Goal: Information Seeking & Learning: Compare options

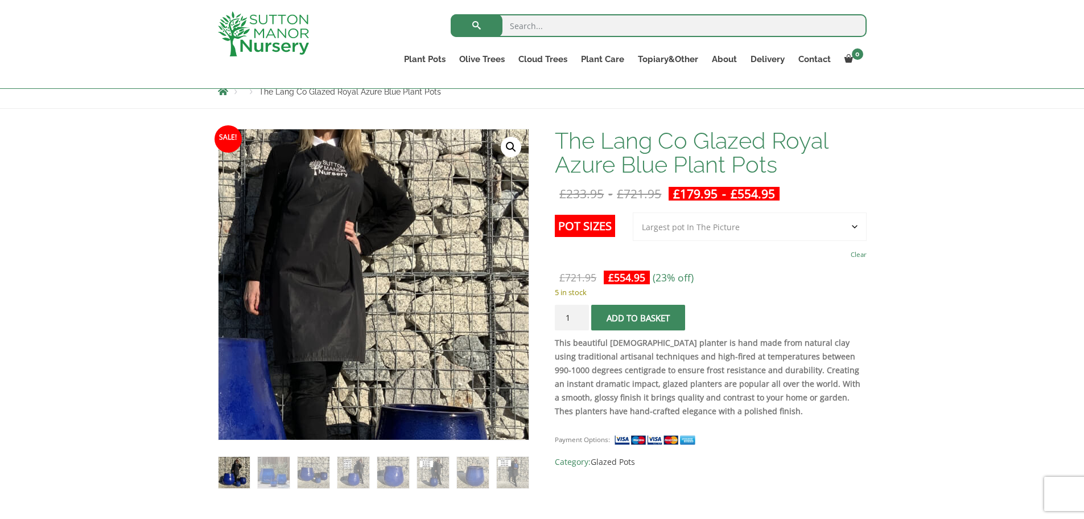
scroll to position [114, 0]
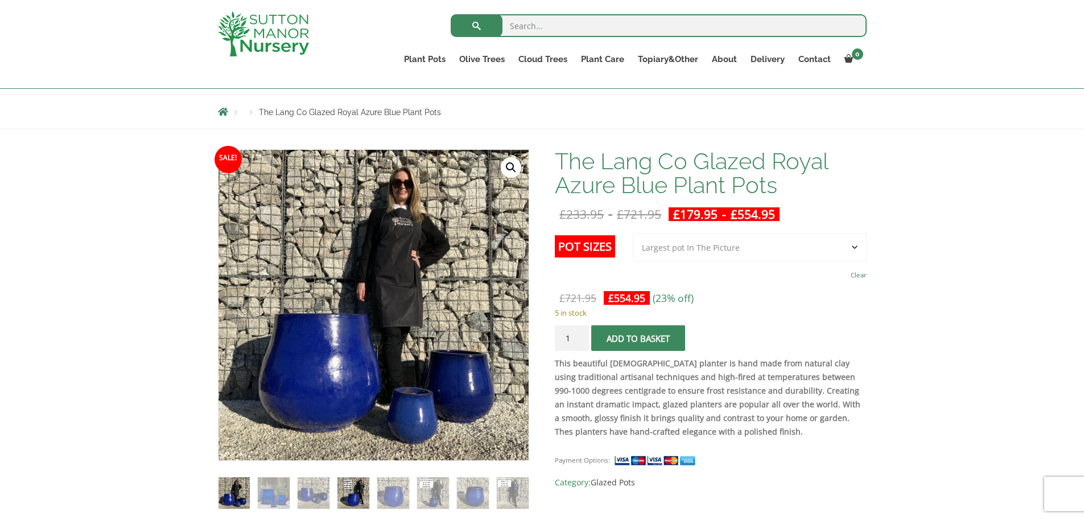
click at [353, 487] on img at bounding box center [353, 492] width 31 height 31
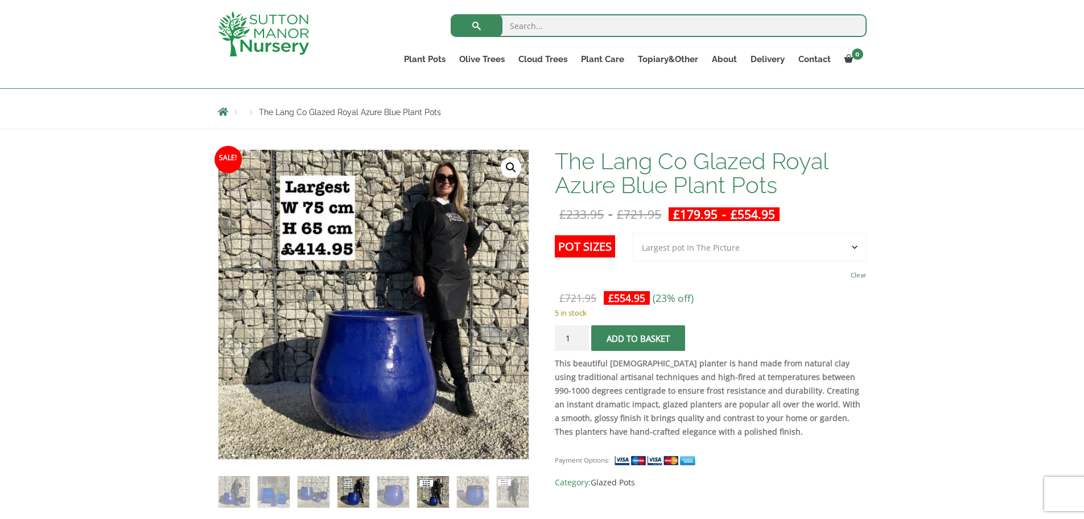
click at [429, 488] on img at bounding box center [432, 491] width 31 height 31
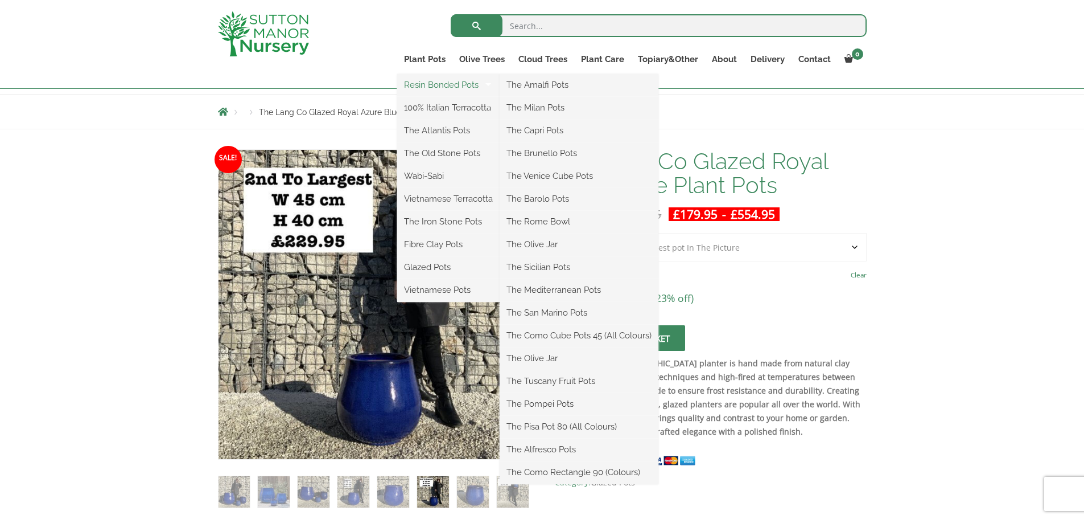
click at [433, 85] on link "Resin Bonded Pots" at bounding box center [448, 84] width 102 height 17
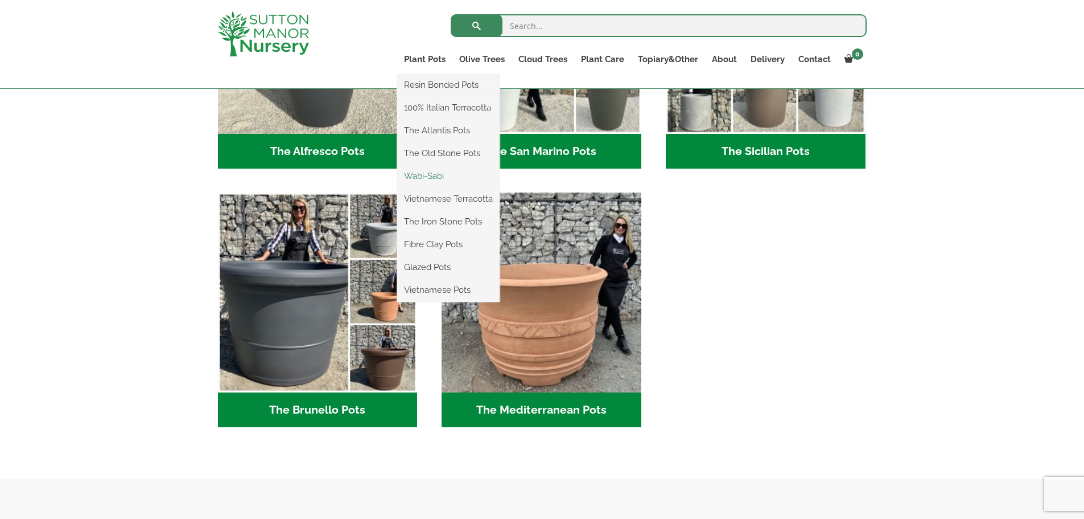
scroll to position [1480, 0]
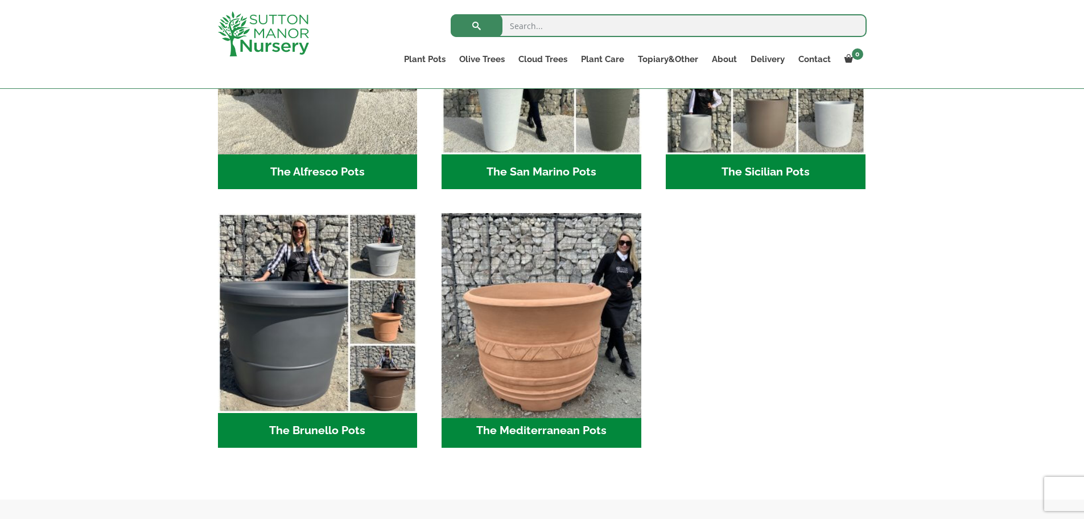
click at [554, 328] on img "Visit product category The Mediterranean Pots" at bounding box center [541, 312] width 209 height 209
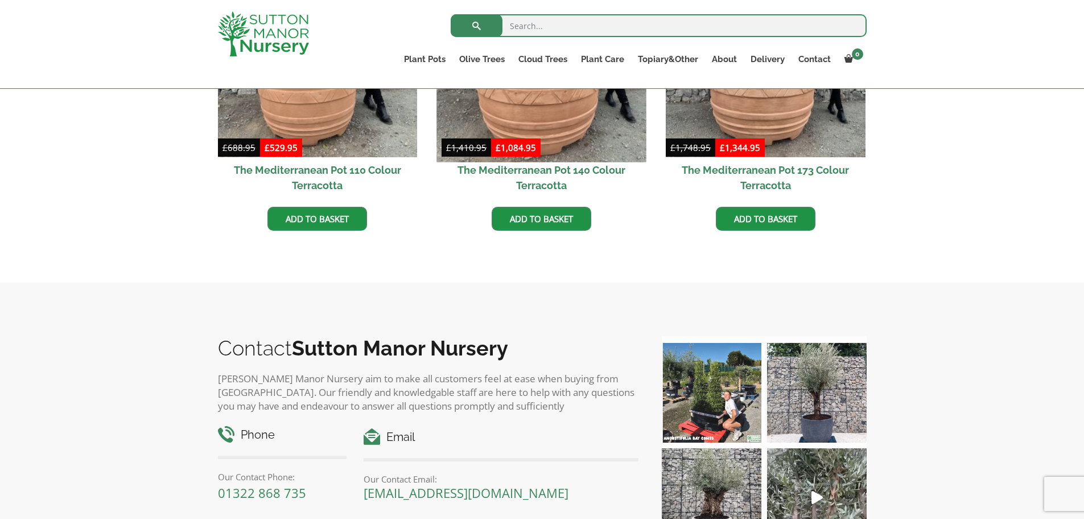
scroll to position [569, 0]
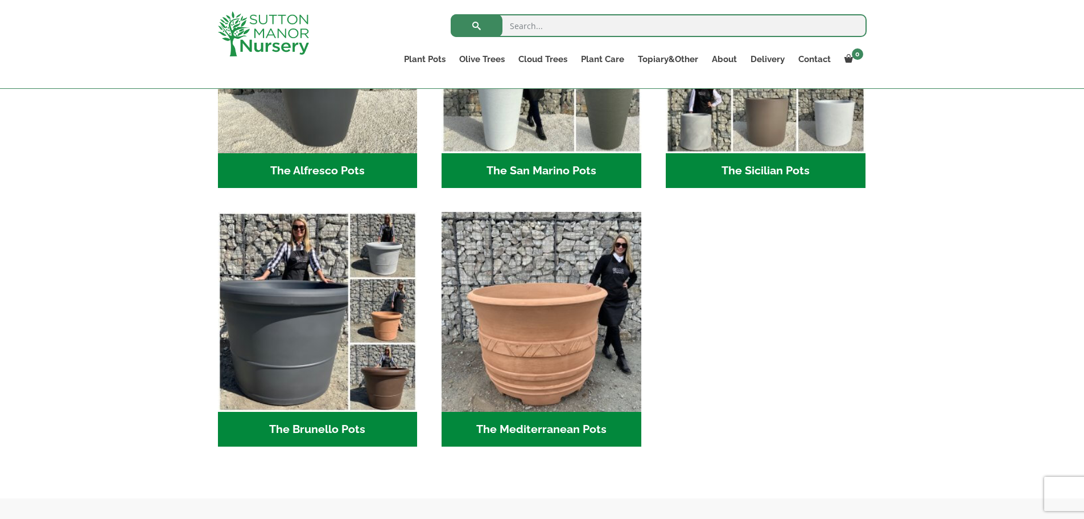
scroll to position [1480, 0]
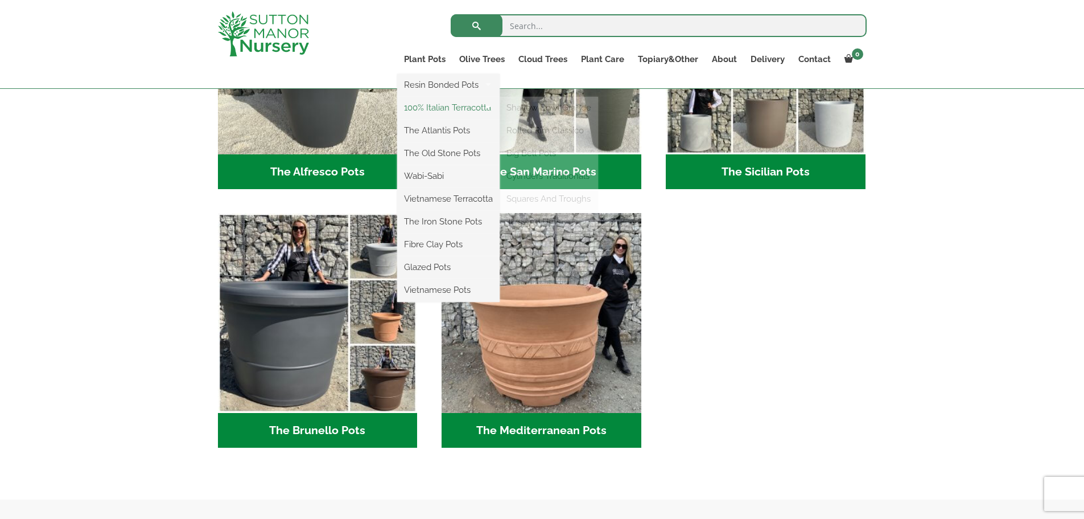
click at [430, 111] on link "100% Italian Terracotta" at bounding box center [448, 107] width 102 height 17
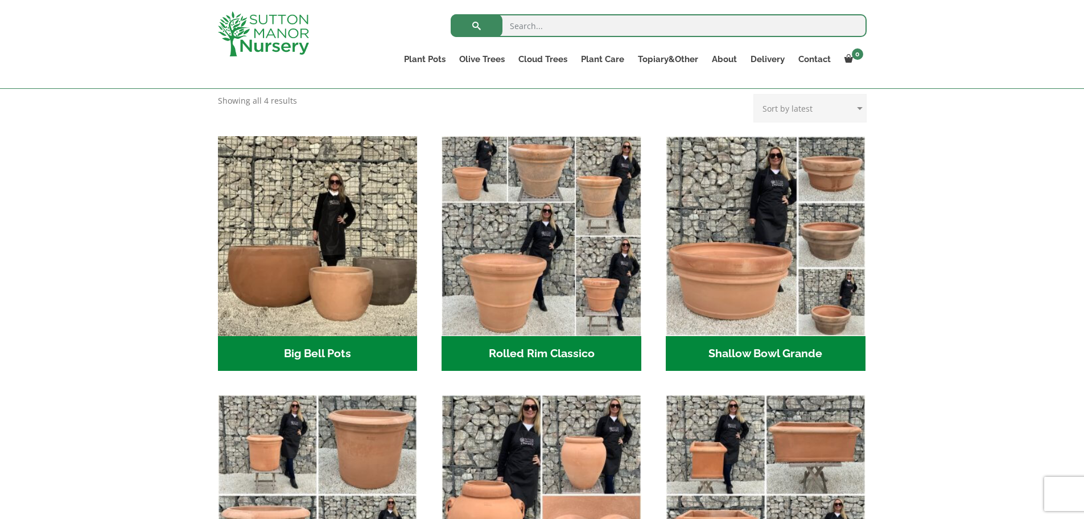
scroll to position [228, 0]
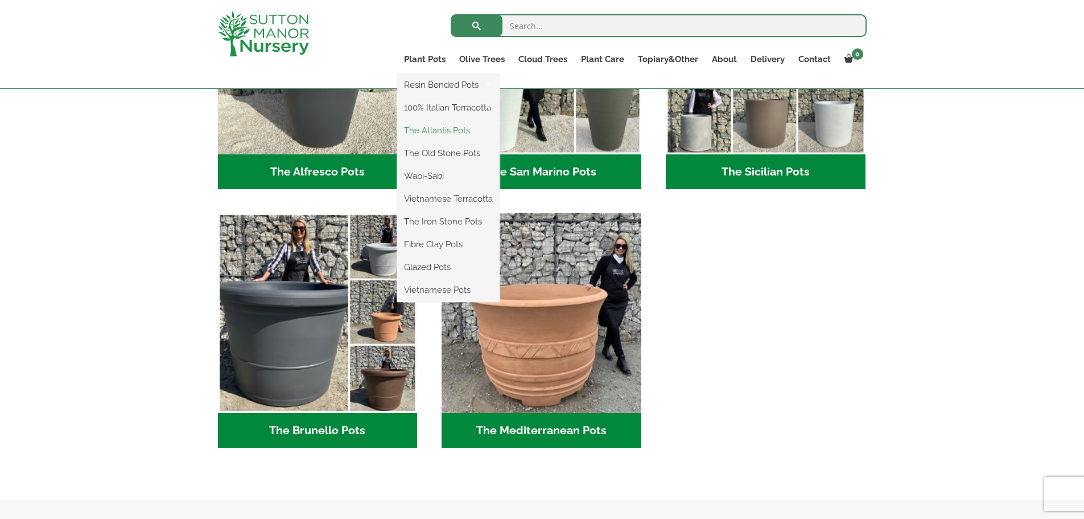
click at [425, 127] on link "The Atlantis Pots" at bounding box center [448, 130] width 102 height 17
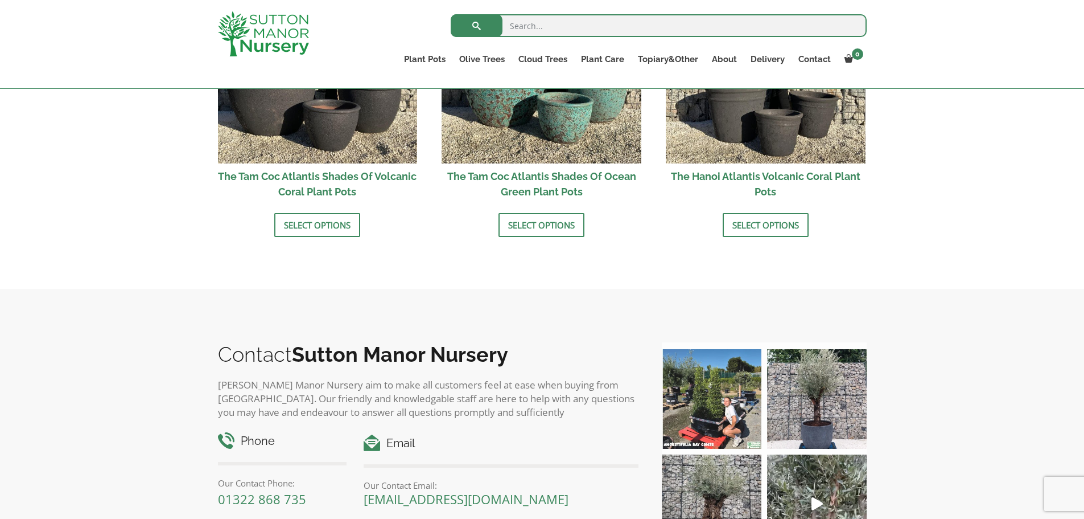
scroll to position [968, 0]
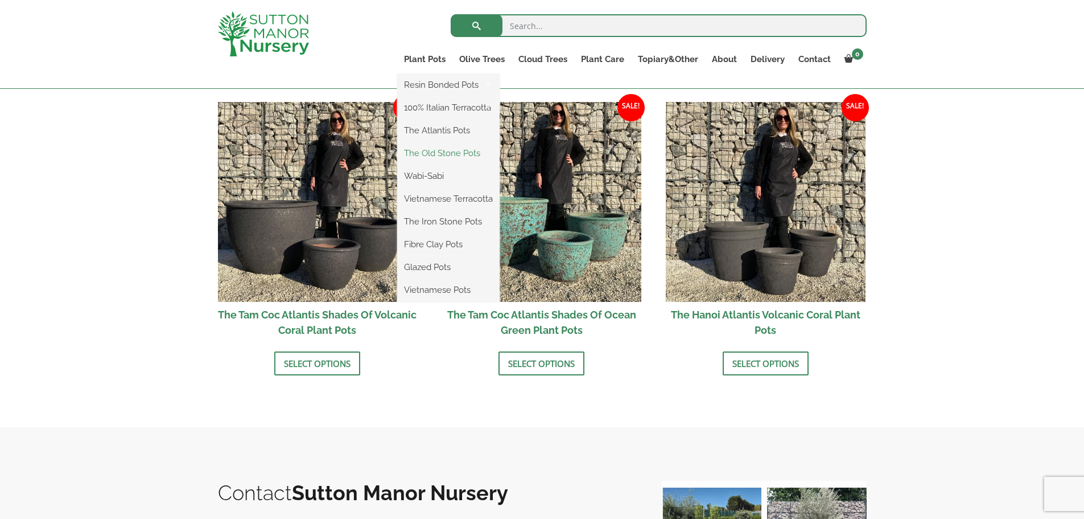
click at [436, 155] on link "The Old Stone Pots" at bounding box center [448, 153] width 102 height 17
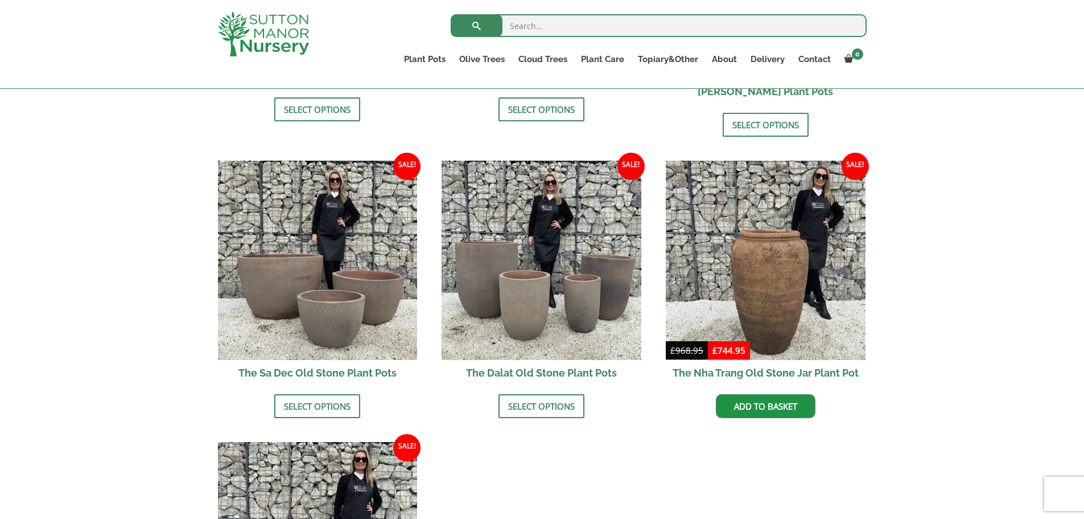
scroll to position [398, 0]
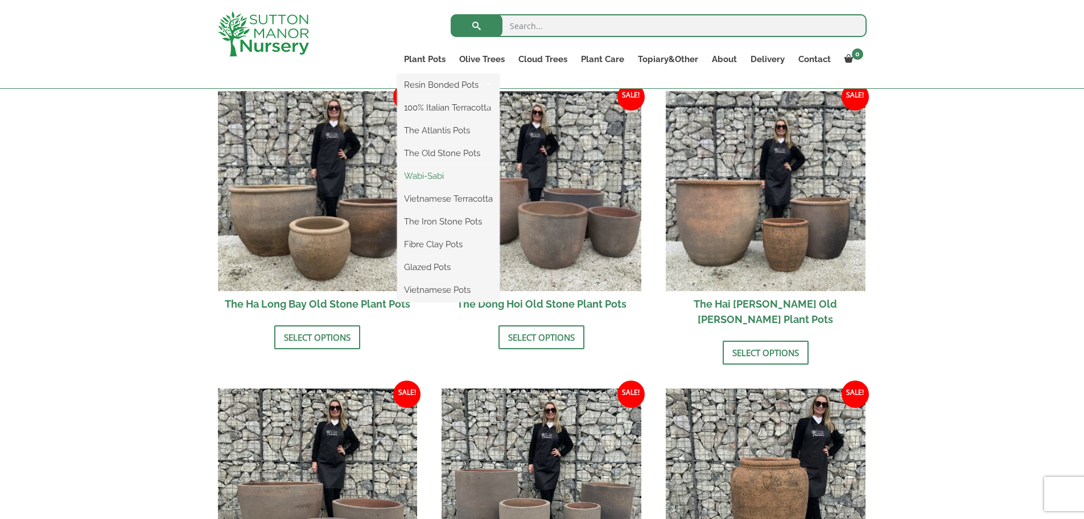
click at [426, 179] on link "Wabi-Sabi" at bounding box center [448, 175] width 102 height 17
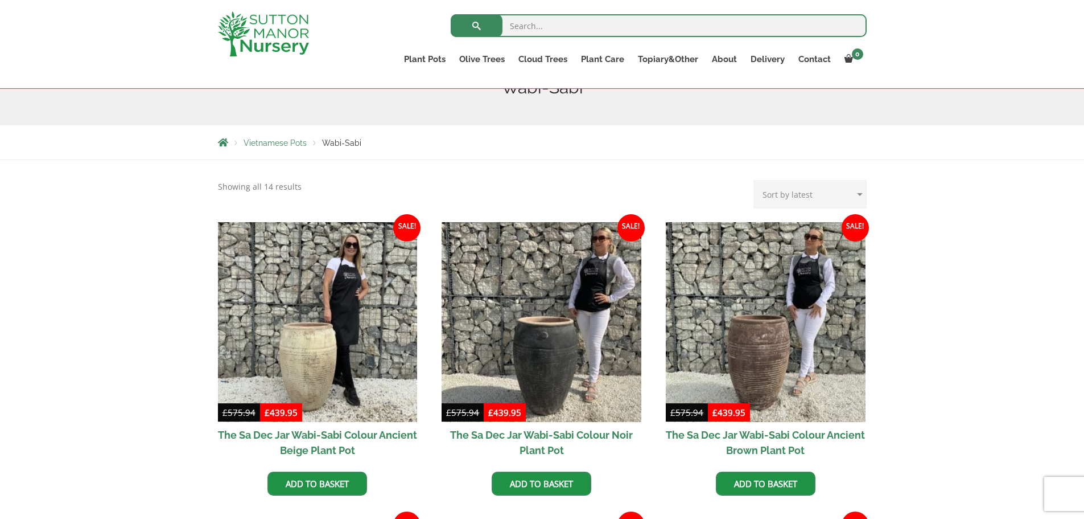
scroll to position [171, 0]
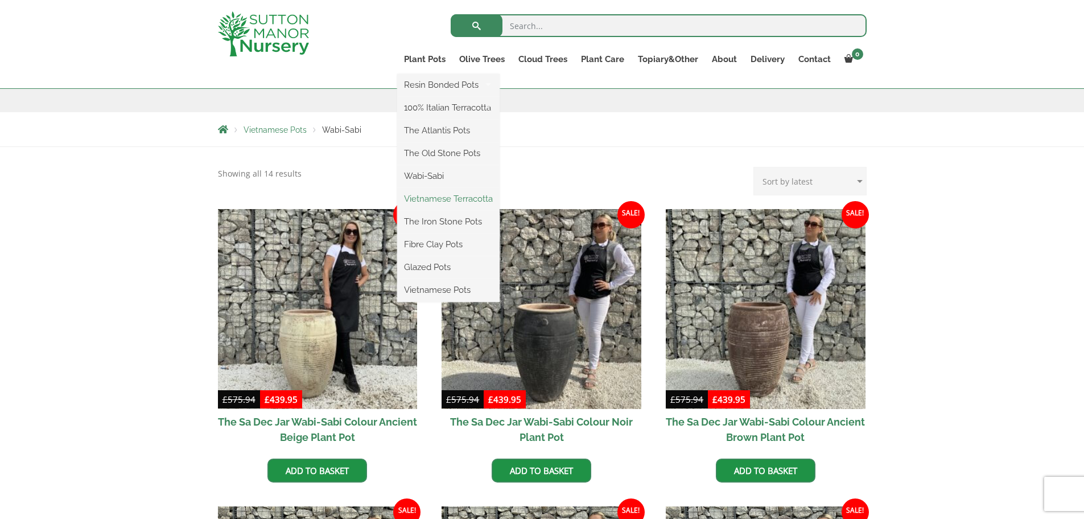
click at [426, 199] on link "Vietnamese Terracotta" at bounding box center [448, 198] width 102 height 17
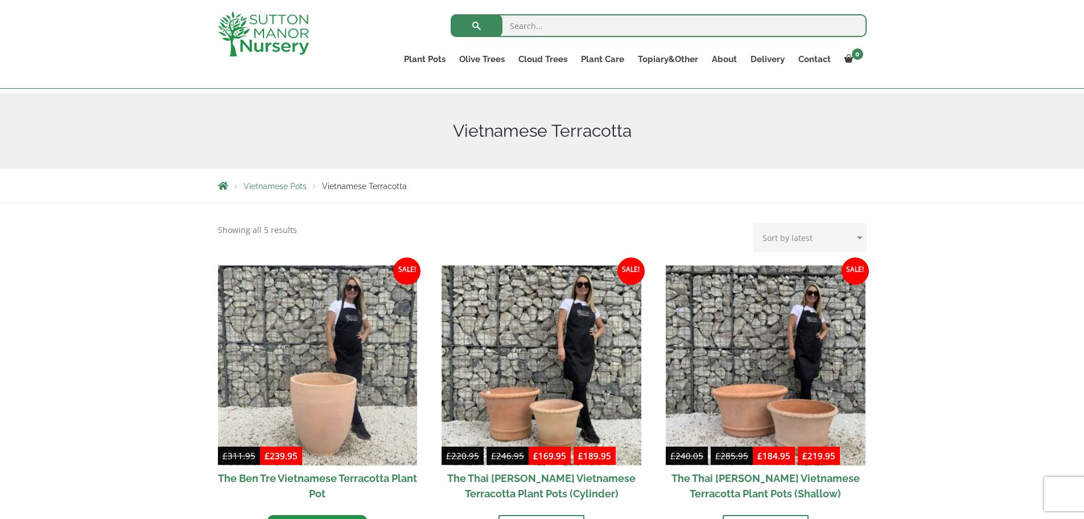
scroll to position [114, 0]
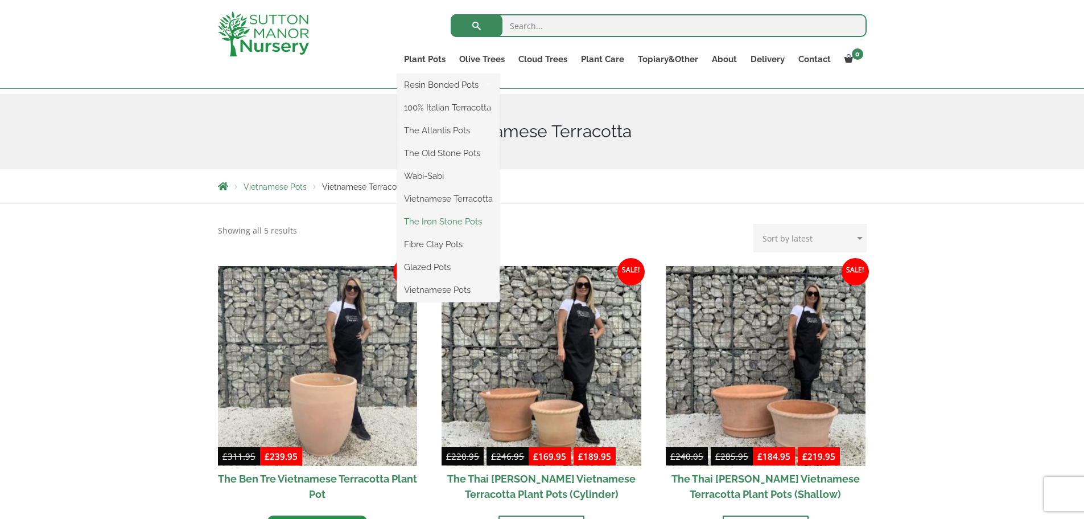
click at [438, 220] on link "The Iron Stone Pots" at bounding box center [448, 221] width 102 height 17
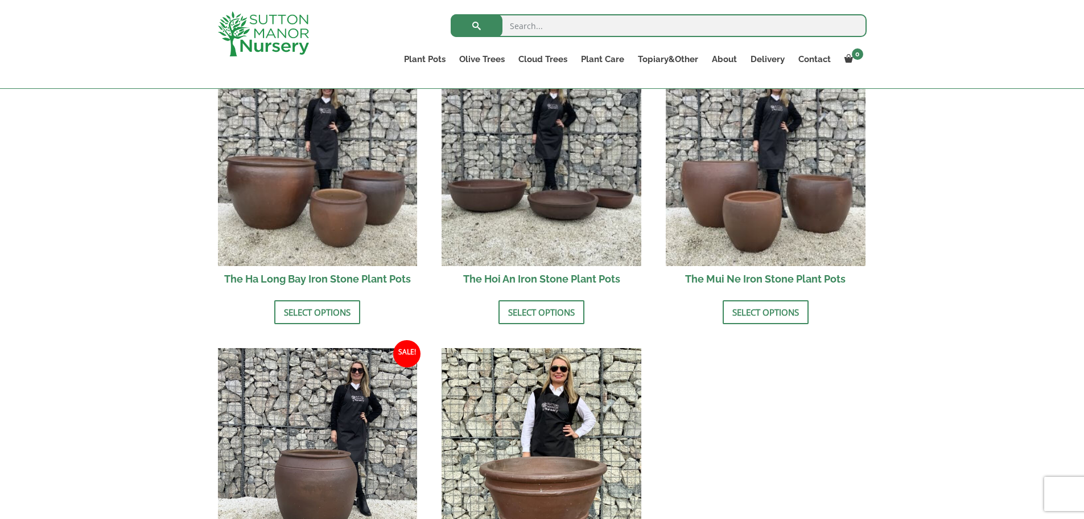
scroll to position [341, 0]
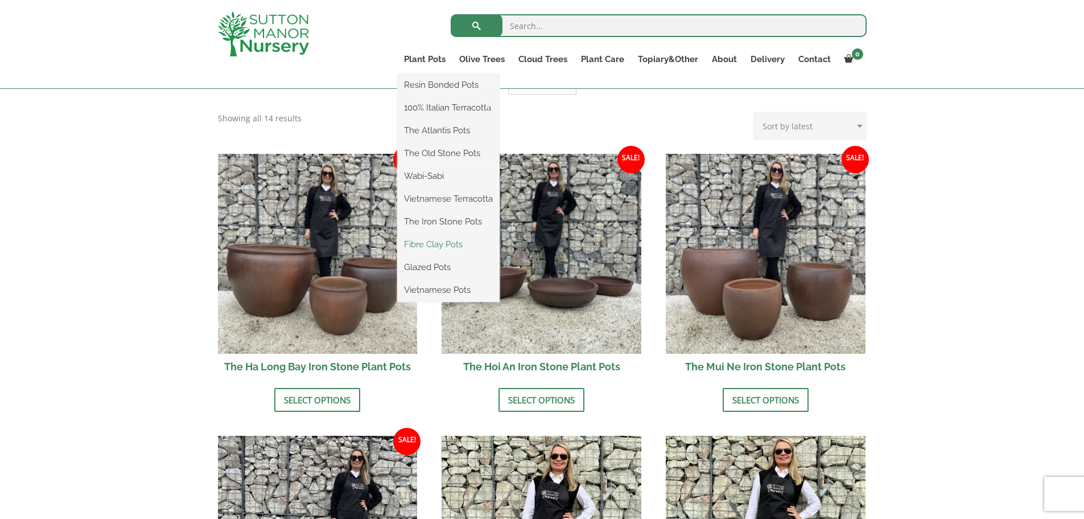
click at [446, 244] on link "Fibre Clay Pots" at bounding box center [448, 244] width 102 height 17
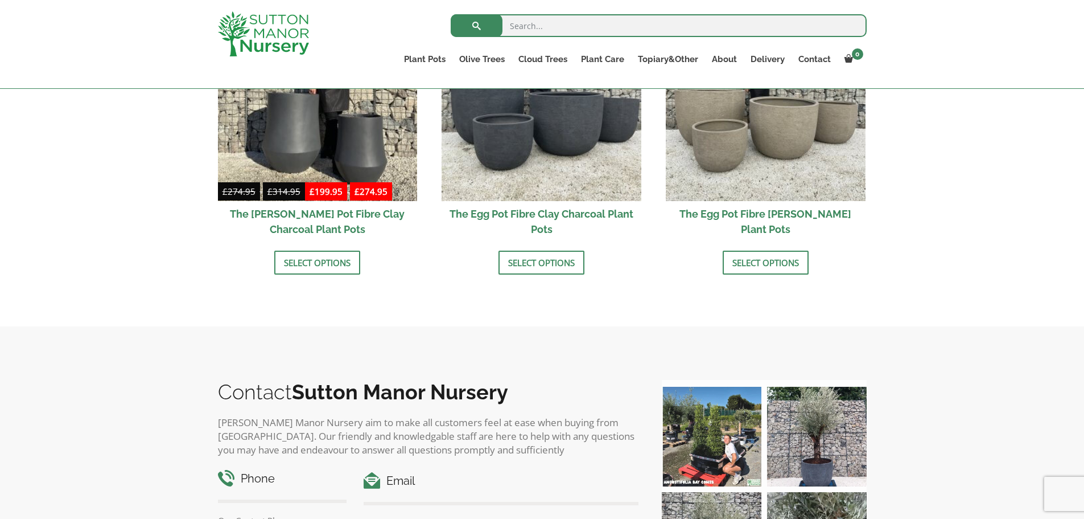
scroll to position [341, 0]
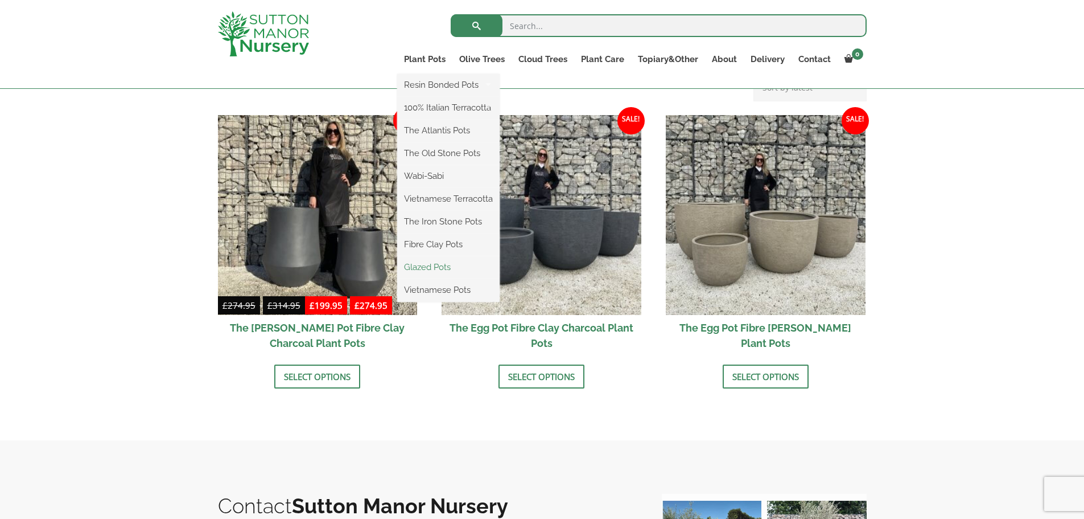
click at [436, 266] on link "Glazed Pots" at bounding box center [448, 266] width 102 height 17
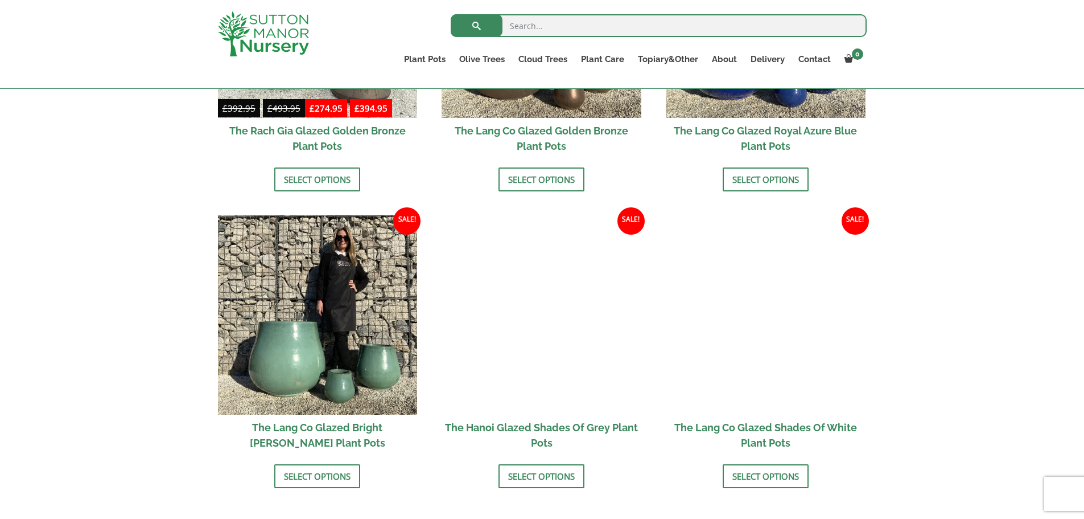
scroll to position [968, 0]
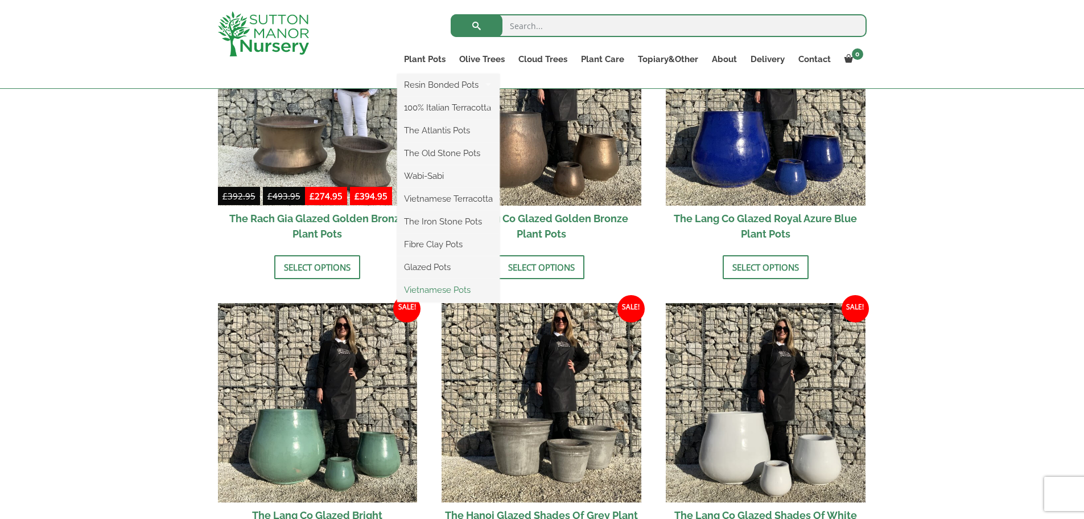
click at [431, 289] on link "Vietnamese Pots" at bounding box center [448, 289] width 102 height 17
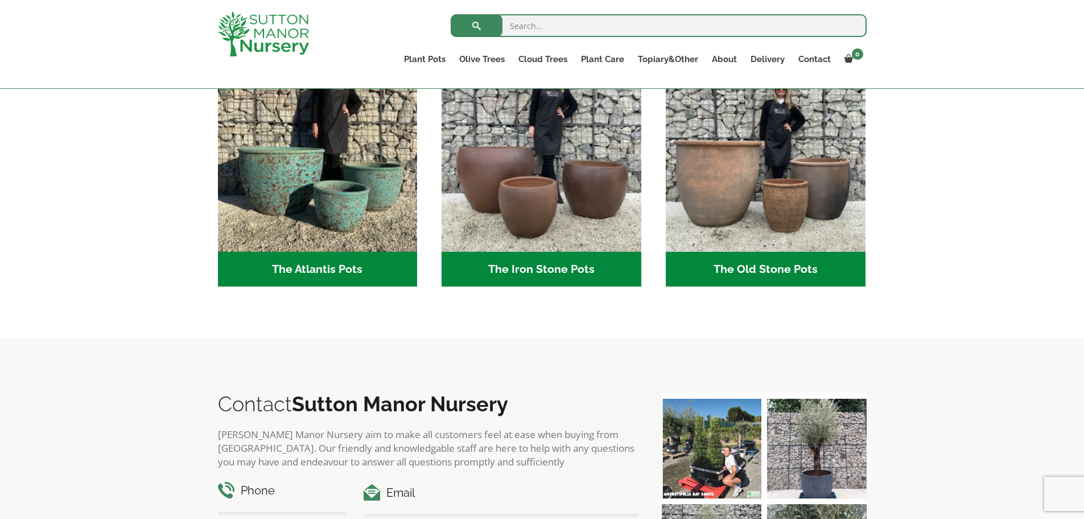
scroll to position [512, 0]
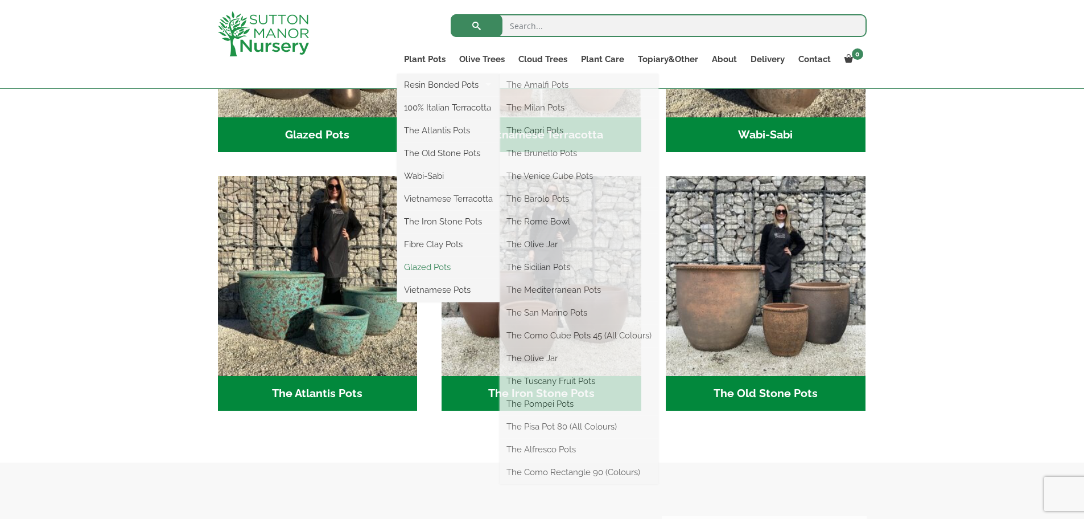
click at [435, 268] on link "Glazed Pots" at bounding box center [448, 266] width 102 height 17
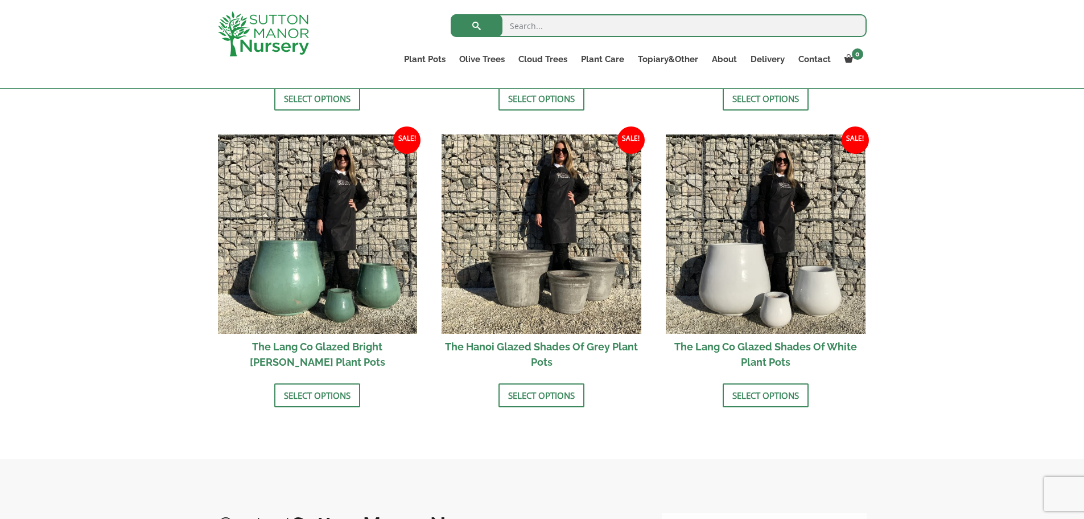
scroll to position [1195, 0]
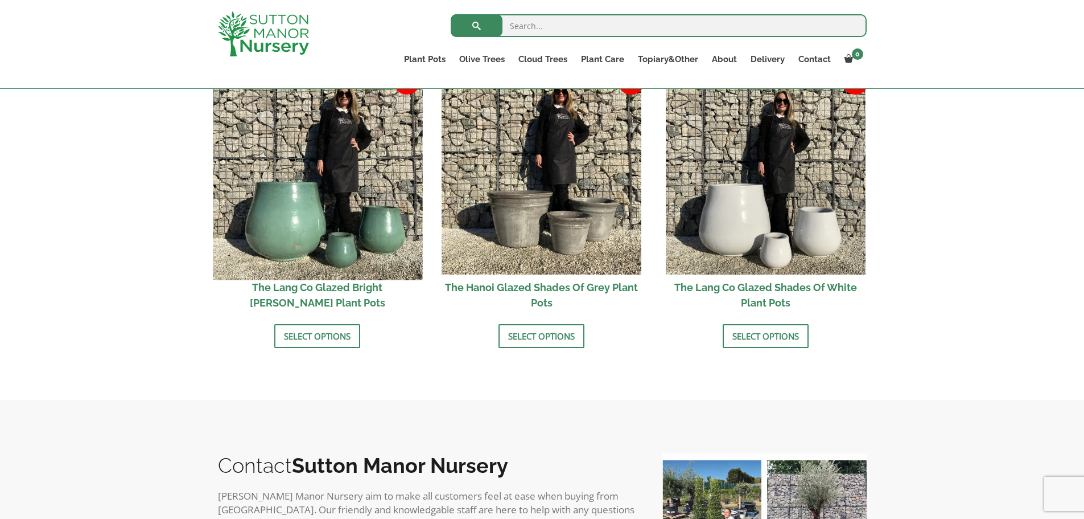
click at [343, 245] on img at bounding box center [317, 174] width 209 height 209
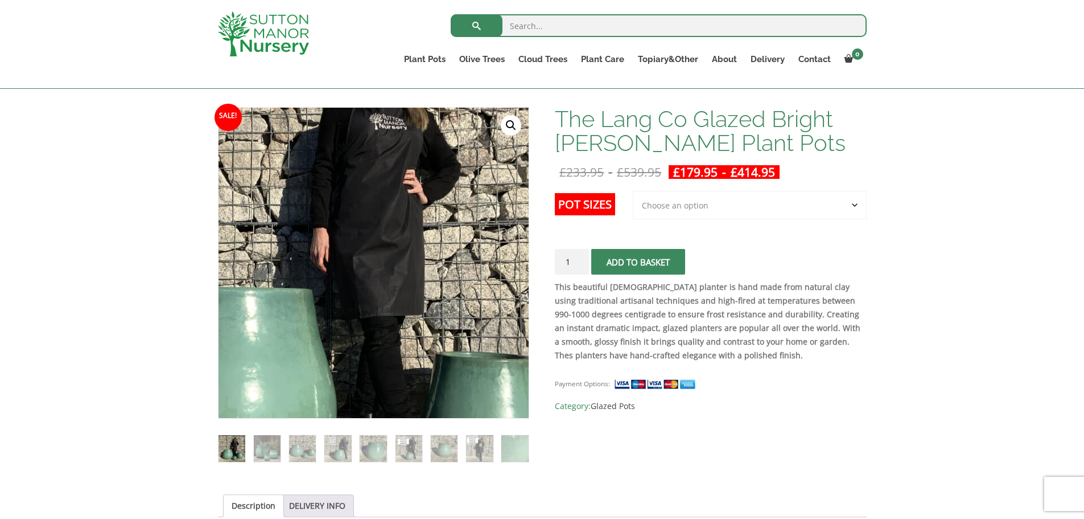
scroll to position [228, 0]
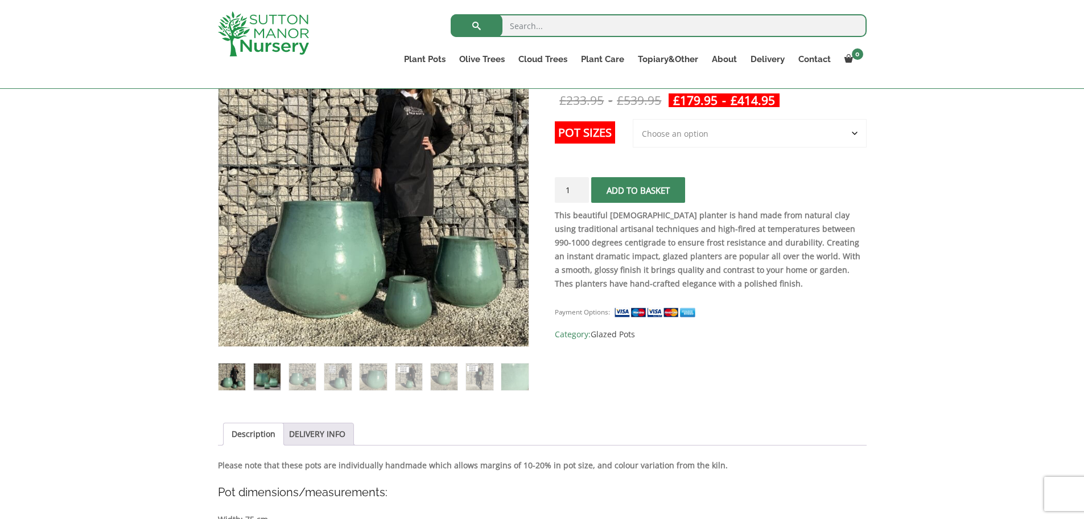
click at [260, 372] on img at bounding box center [267, 376] width 27 height 27
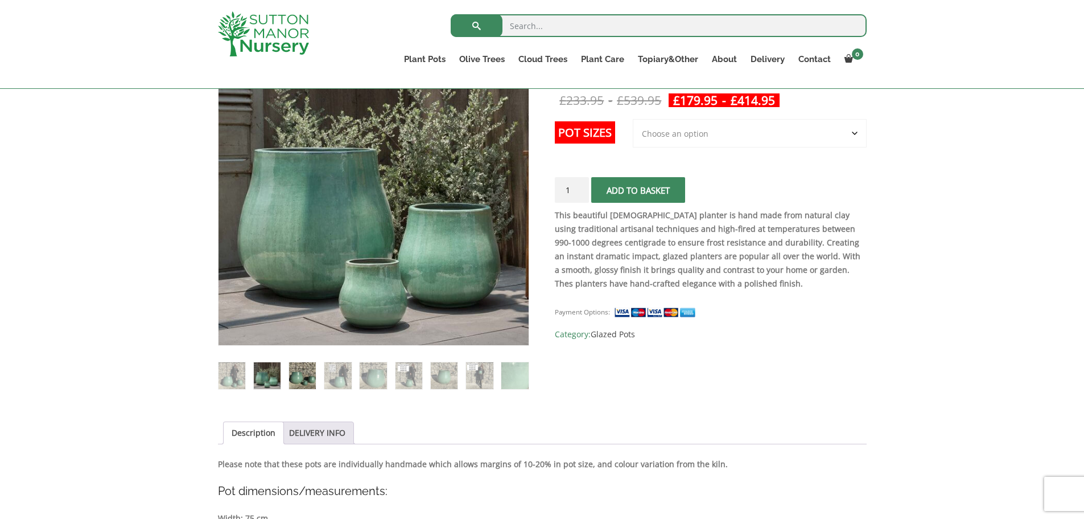
click at [297, 379] on img at bounding box center [302, 375] width 27 height 27
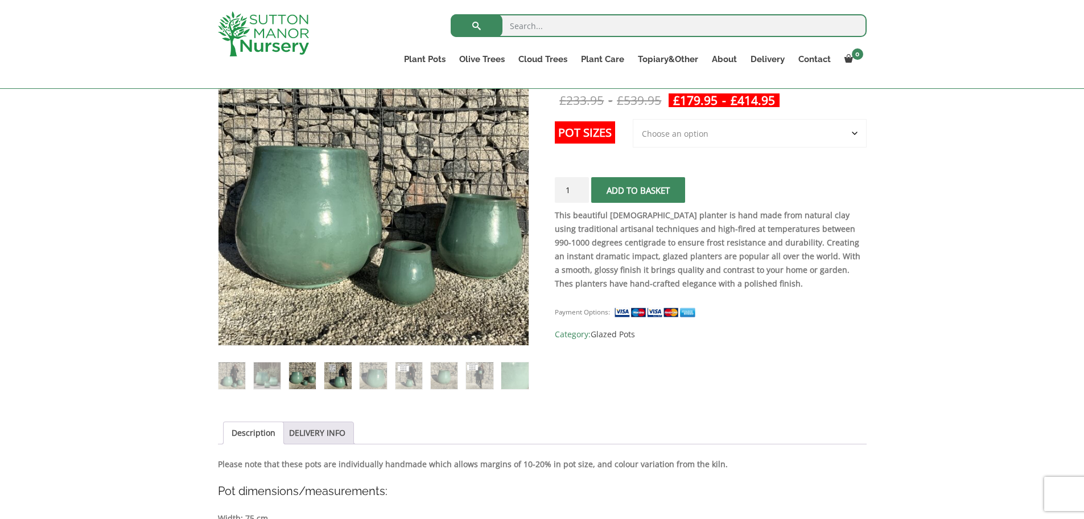
click at [342, 372] on img at bounding box center [337, 375] width 27 height 27
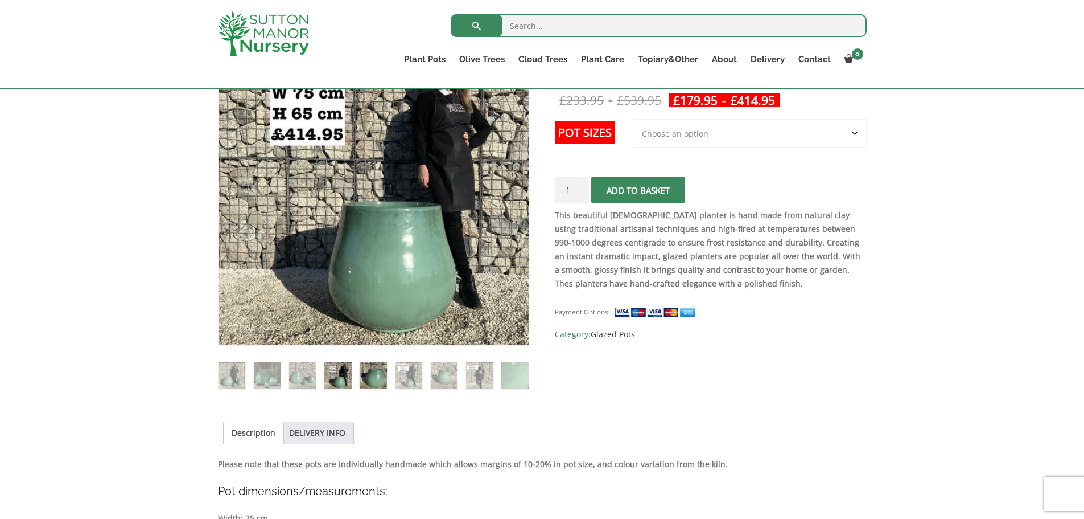
click at [371, 373] on img at bounding box center [373, 375] width 27 height 27
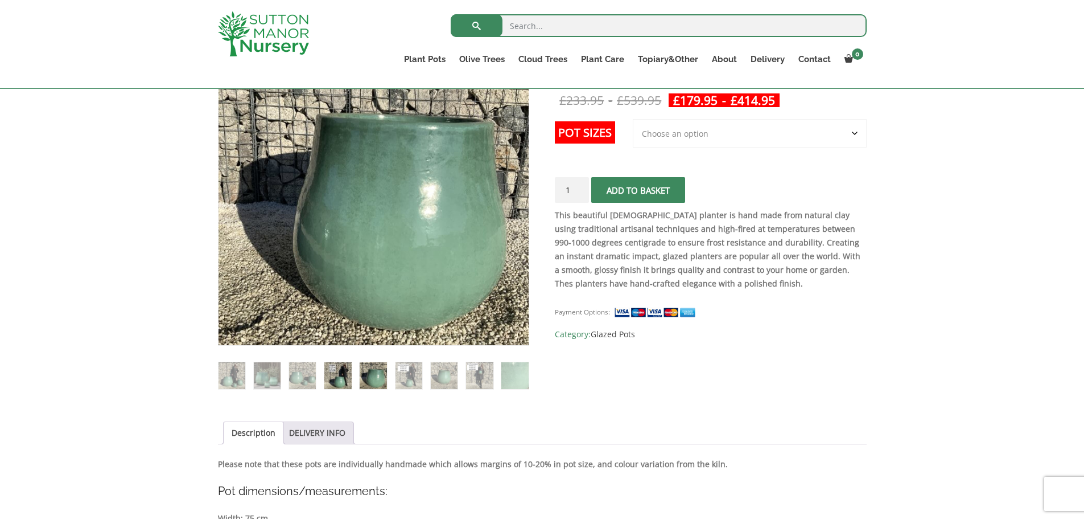
click at [343, 375] on img at bounding box center [337, 375] width 27 height 27
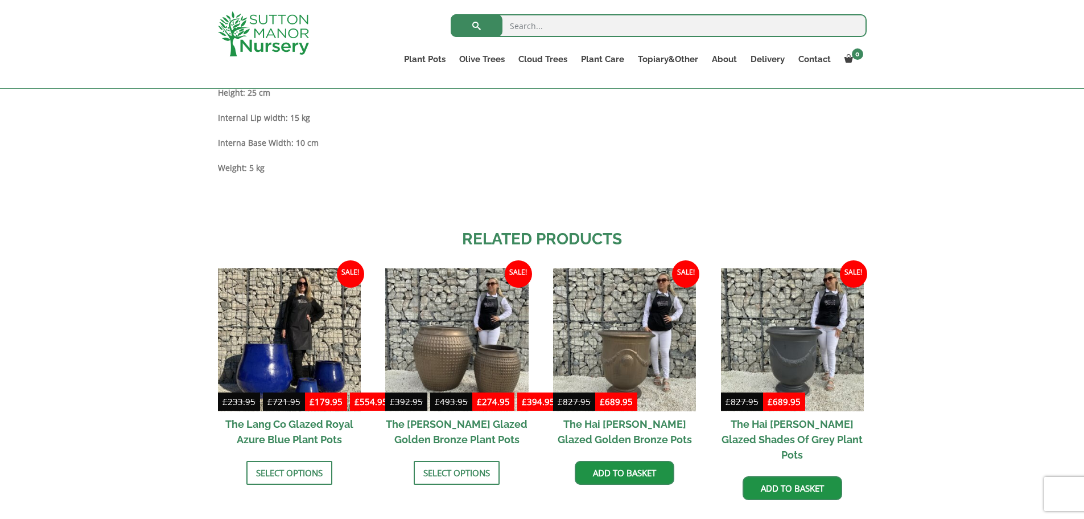
scroll to position [1138, 0]
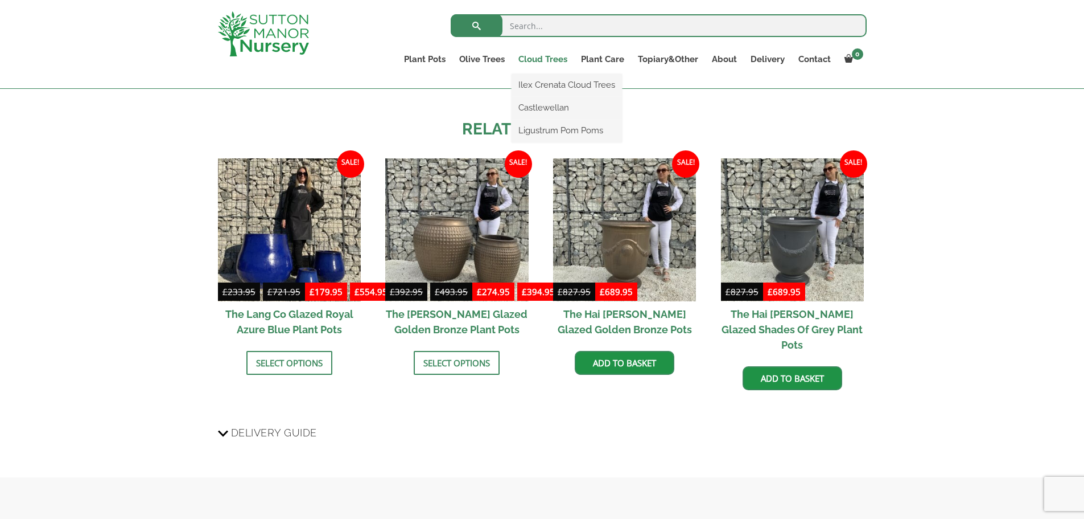
click at [542, 57] on link "Cloud Trees" at bounding box center [543, 59] width 63 height 16
click at [538, 82] on link "Ilex Crenata Cloud Trees" at bounding box center [567, 84] width 110 height 17
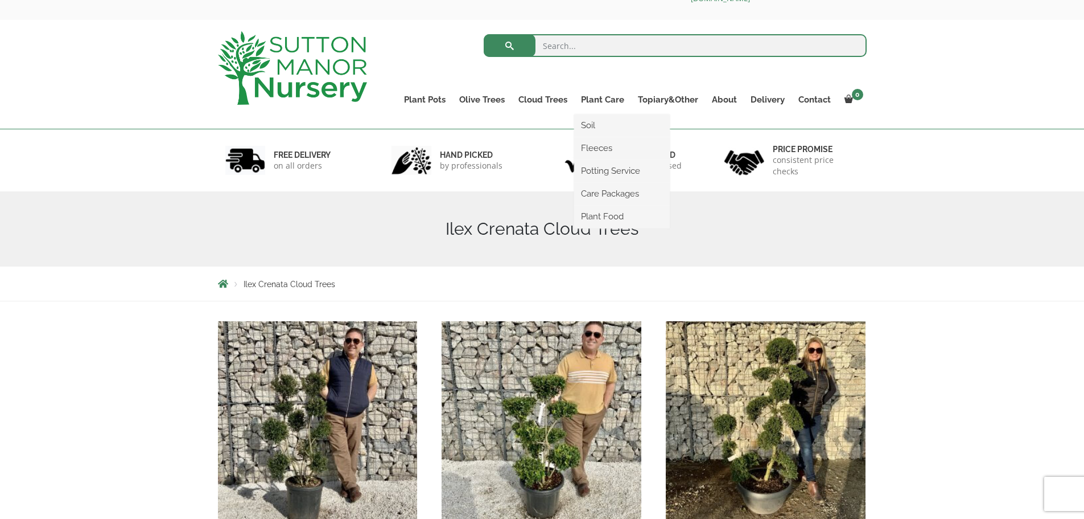
scroll to position [57, 0]
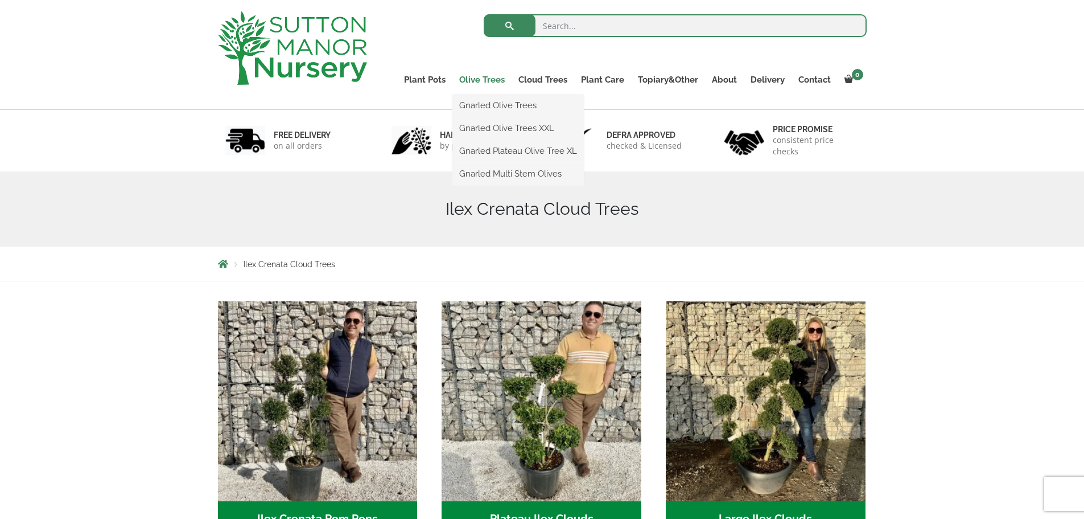
click at [469, 77] on link "Olive Trees" at bounding box center [481, 80] width 59 height 16
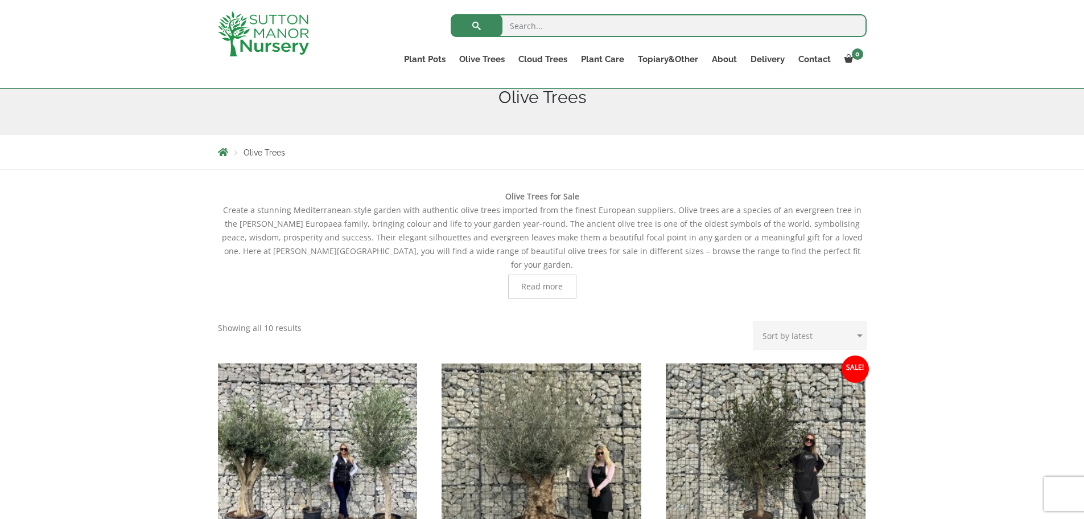
scroll to position [114, 0]
